Goal: Task Accomplishment & Management: Manage account settings

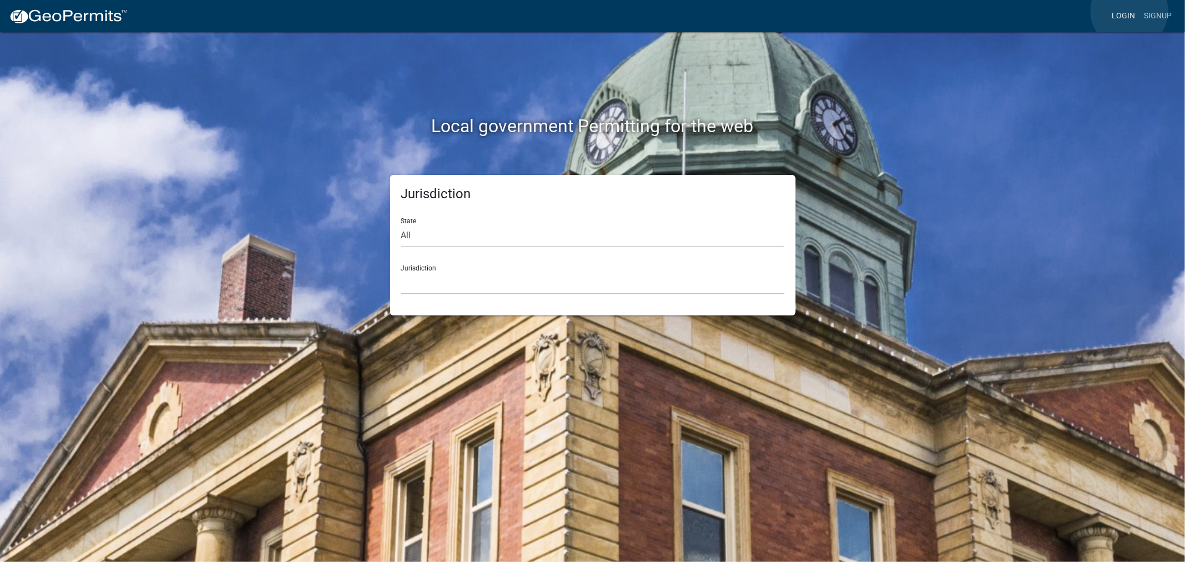
click at [1129, 11] on link "Login" at bounding box center [1123, 16] width 32 height 21
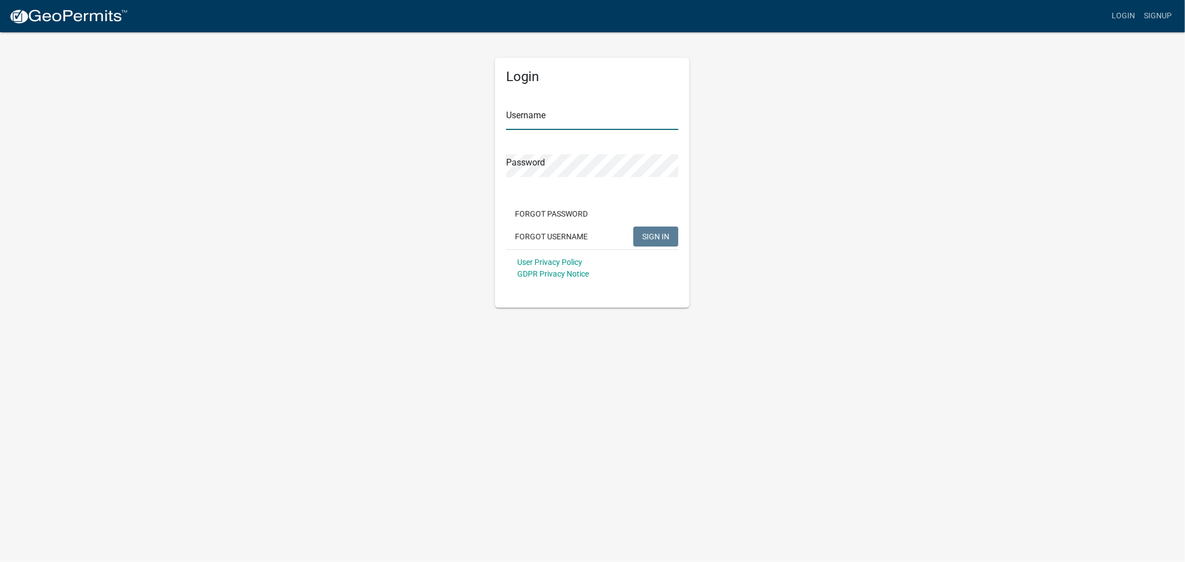
type input "shelleyh"
click at [654, 233] on span "SIGN IN" at bounding box center [655, 236] width 27 height 9
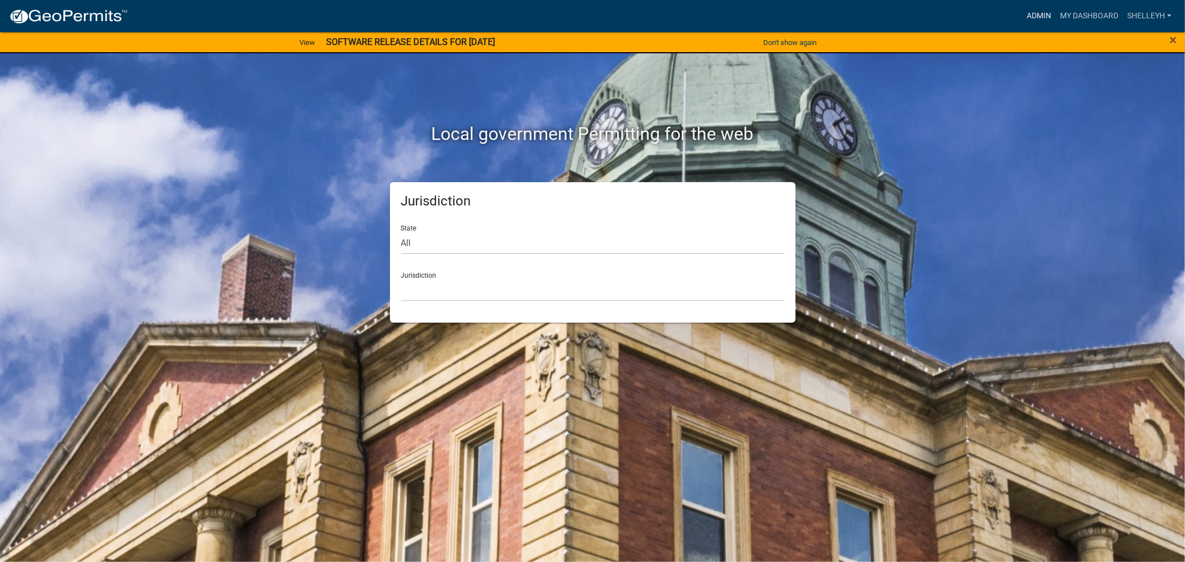
click at [1035, 13] on link "Admin" at bounding box center [1038, 16] width 33 height 21
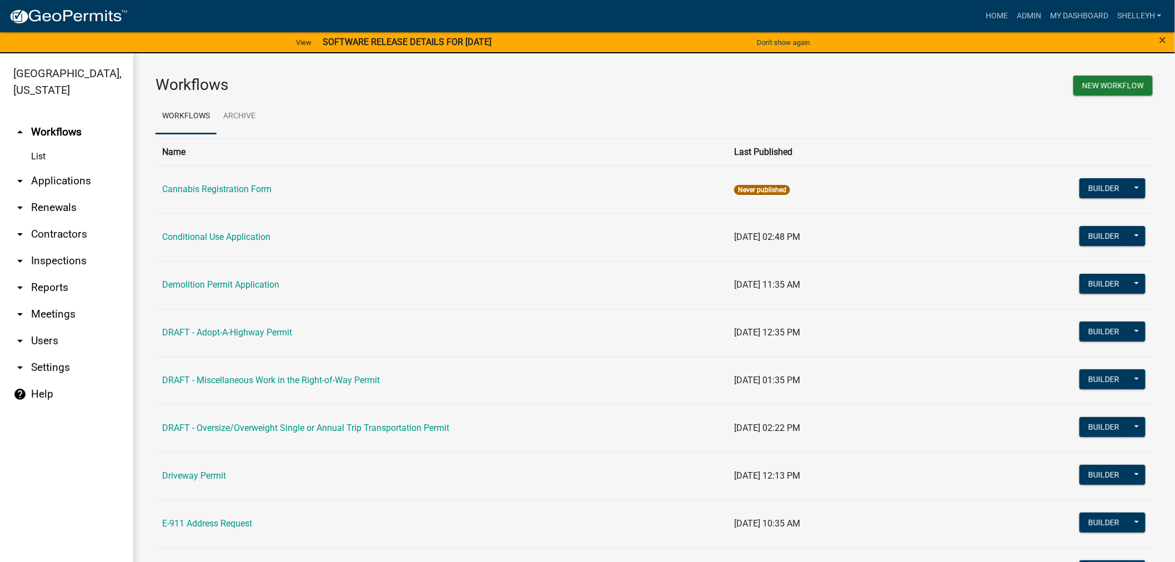
click at [46, 176] on link "arrow_drop_down Applications" at bounding box center [66, 181] width 133 height 27
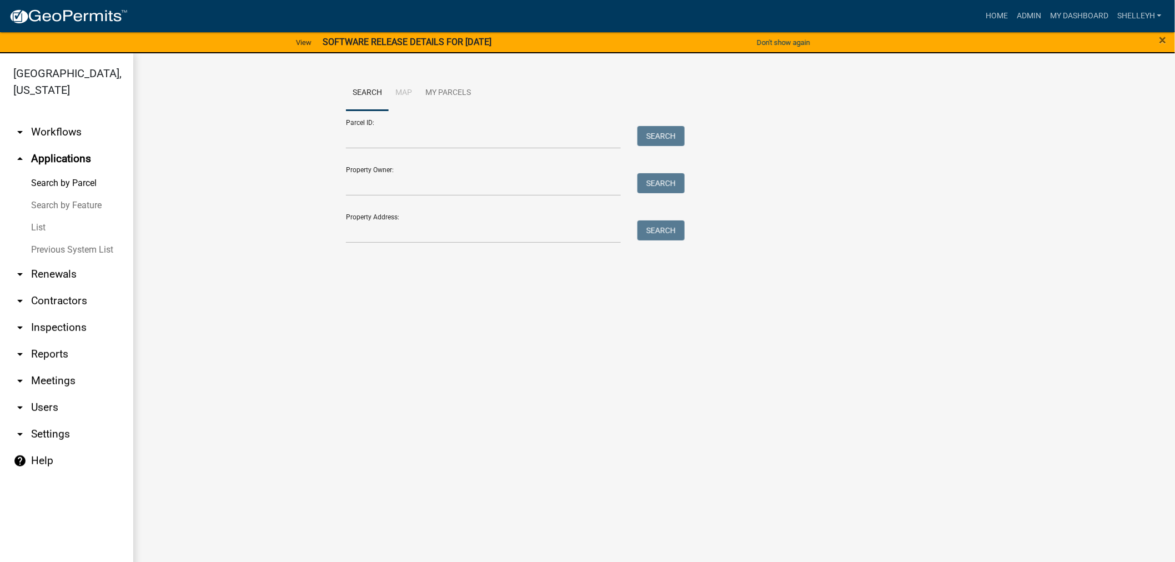
click at [41, 229] on link "List" at bounding box center [66, 228] width 133 height 22
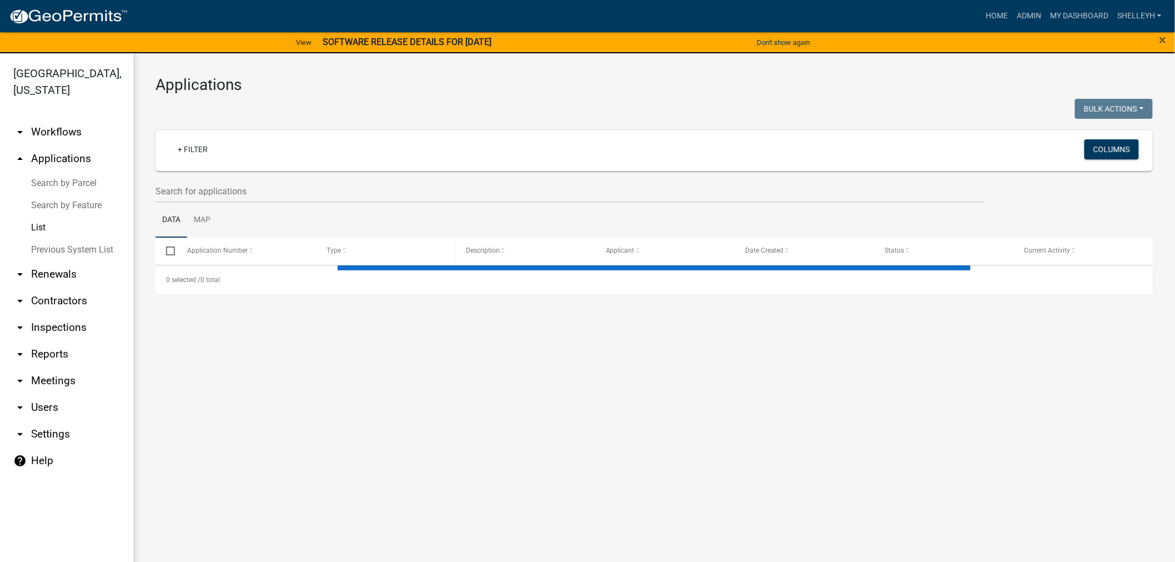
select select "1: 25"
